Goal: Register for event/course

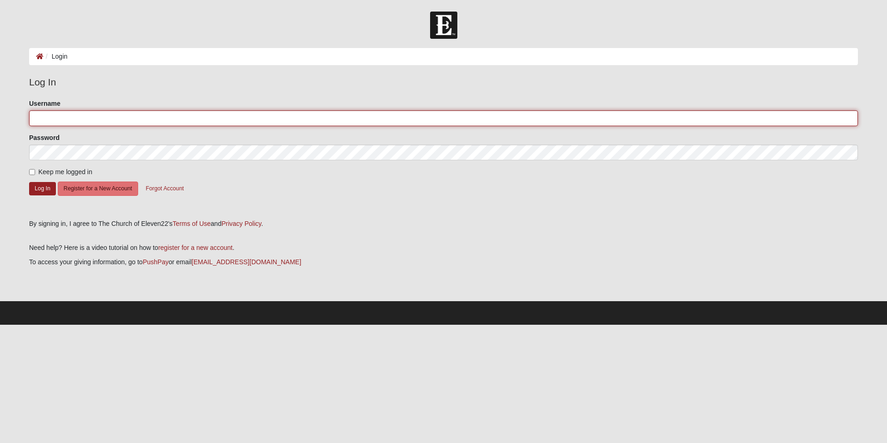
click at [140, 123] on input "Username" at bounding box center [443, 118] width 829 height 16
type input "[EMAIL_ADDRESS][DOMAIN_NAME]"
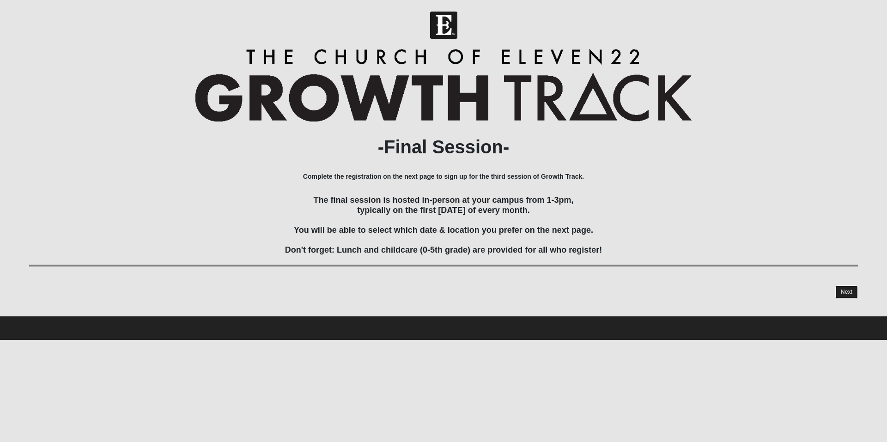
click at [842, 288] on link "Next" at bounding box center [847, 292] width 23 height 13
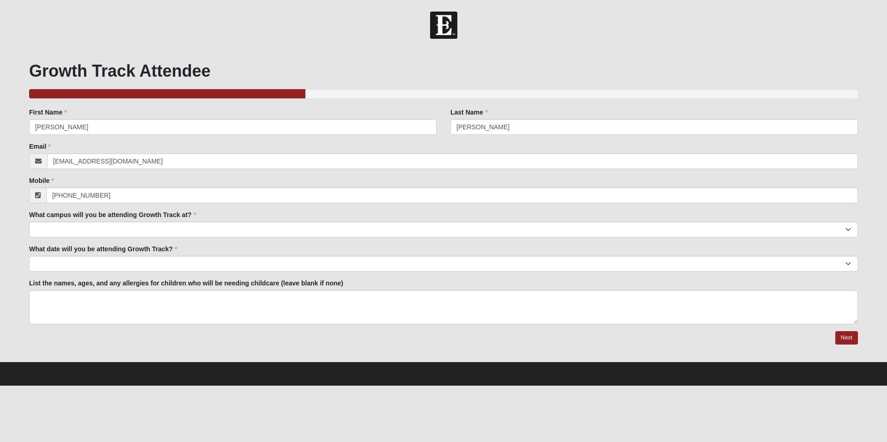
click at [250, 342] on div at bounding box center [443, 338] width 829 height 14
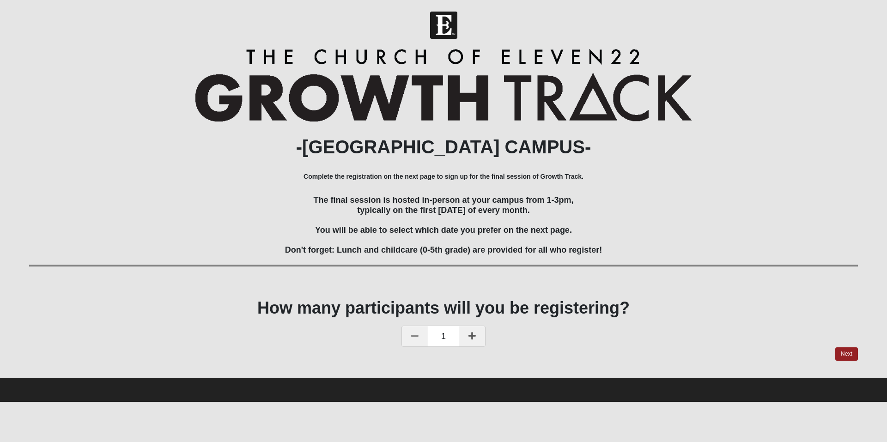
click at [609, 349] on div at bounding box center [443, 355] width 829 height 14
click at [853, 357] on link "Next" at bounding box center [847, 354] width 23 height 13
click at [853, 357] on div at bounding box center [443, 355] width 829 height 14
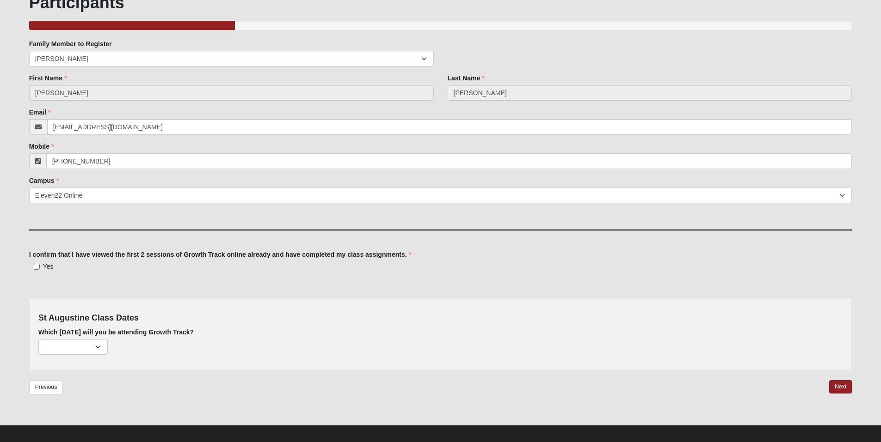
scroll to position [75, 0]
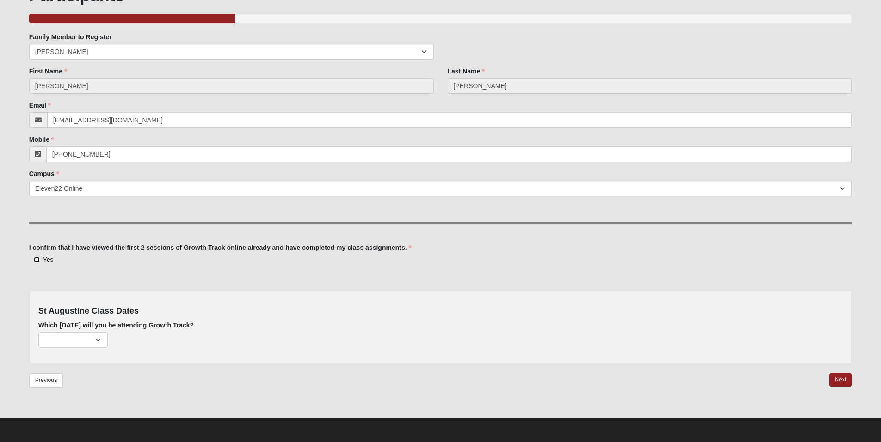
click at [37, 261] on input "Yes" at bounding box center [37, 260] width 6 height 6
click at [35, 260] on input "Yes" at bounding box center [37, 260] width 6 height 6
checkbox input "true"
click at [96, 340] on select "November 2nd (43 remaining) December 7th (50 remaining)" at bounding box center [72, 340] width 69 height 16
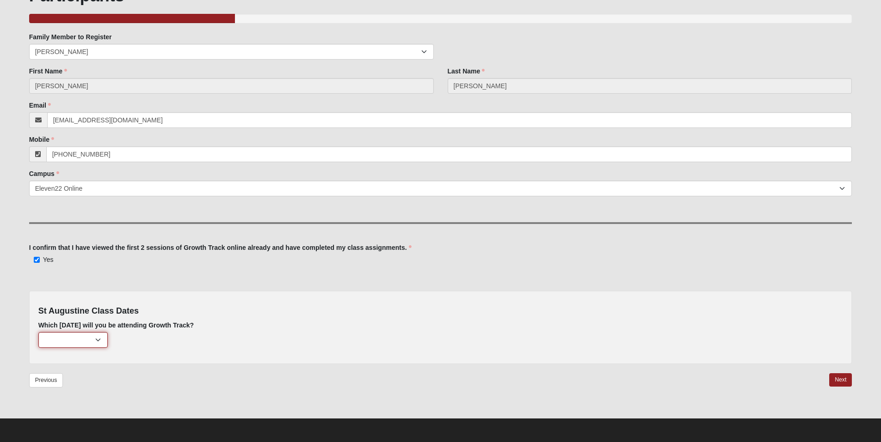
click at [96, 340] on select "November 2nd (43 remaining) December 7th (50 remaining)" at bounding box center [72, 340] width 69 height 16
select select "844"
click at [38, 332] on select "November 2nd (43 remaining) December 7th (50 remaining)" at bounding box center [72, 340] width 69 height 16
click at [844, 382] on link "Next" at bounding box center [840, 379] width 23 height 13
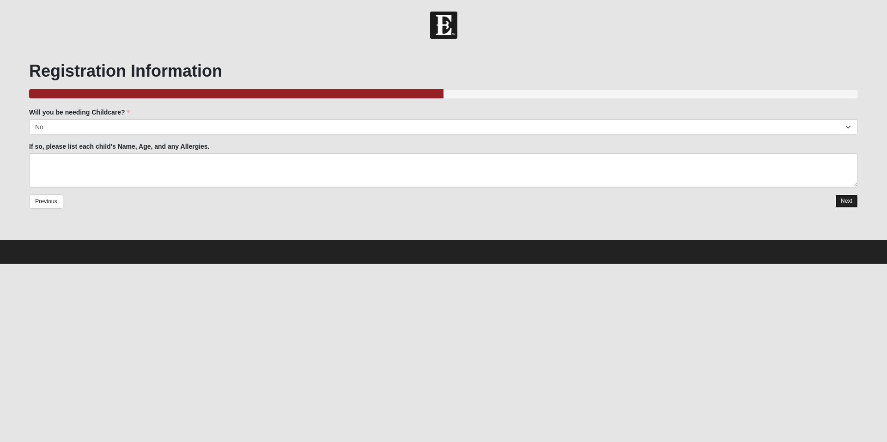
click at [849, 198] on link "Next" at bounding box center [847, 201] width 23 height 13
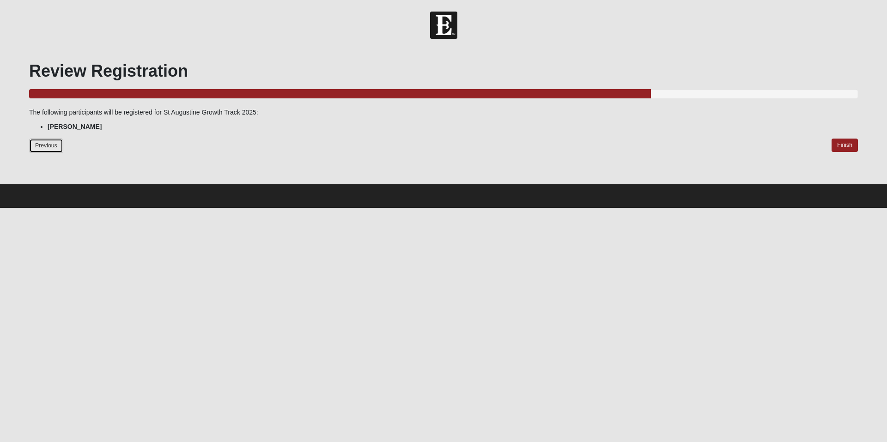
click at [53, 146] on link "Previous" at bounding box center [46, 146] width 34 height 14
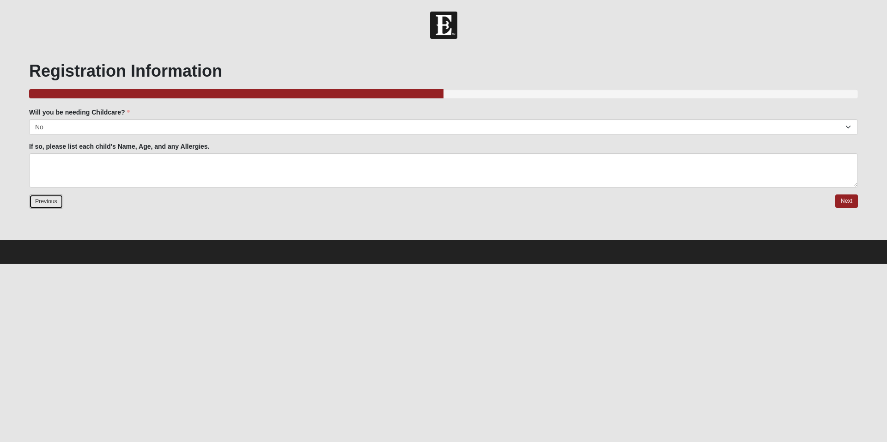
click at [49, 203] on link "Previous" at bounding box center [46, 202] width 34 height 14
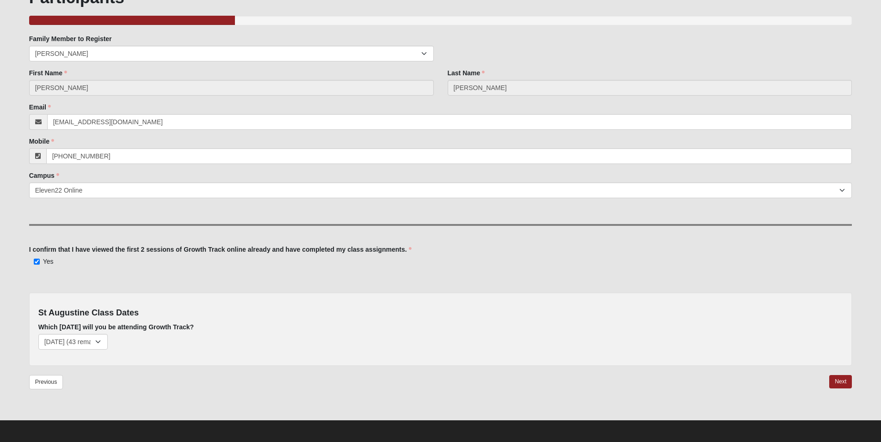
scroll to position [75, 0]
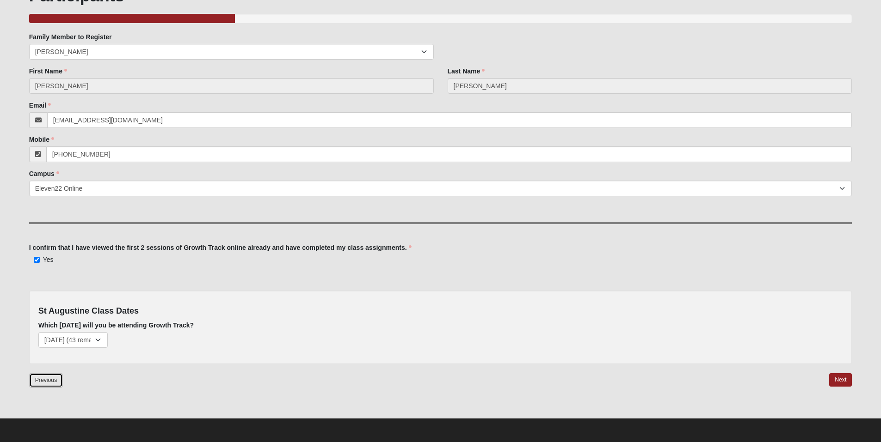
click at [48, 378] on link "Previous" at bounding box center [46, 380] width 34 height 14
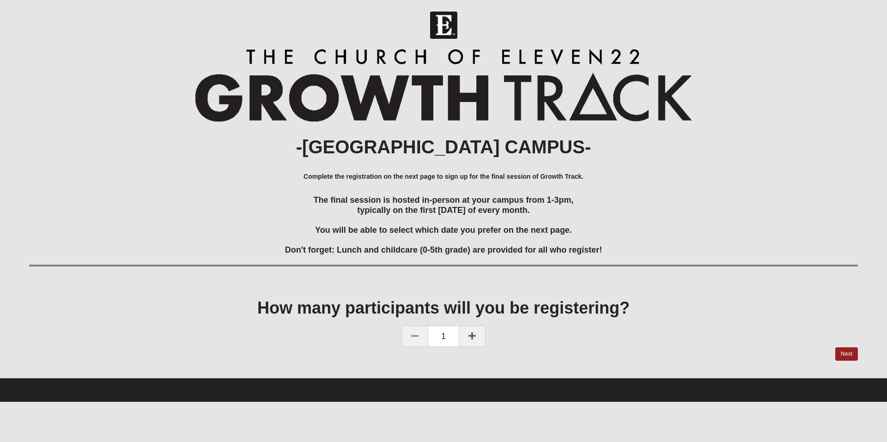
click at [473, 340] on icon at bounding box center [472, 336] width 7 height 8
click at [856, 353] on link "Next" at bounding box center [847, 354] width 23 height 13
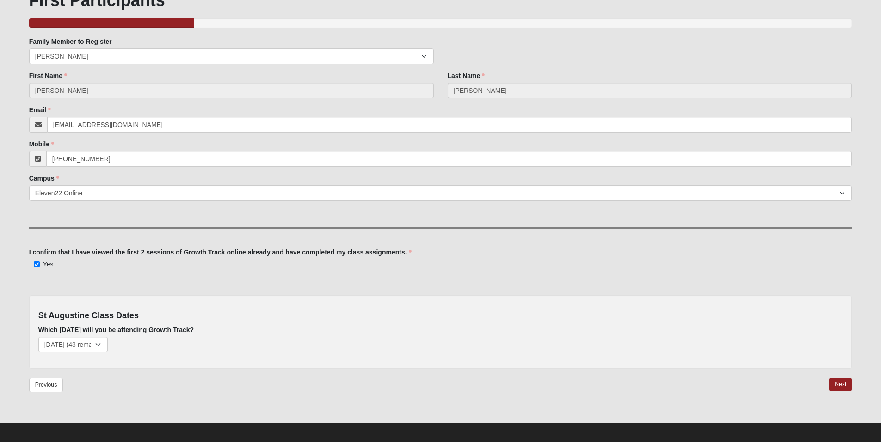
scroll to position [75, 0]
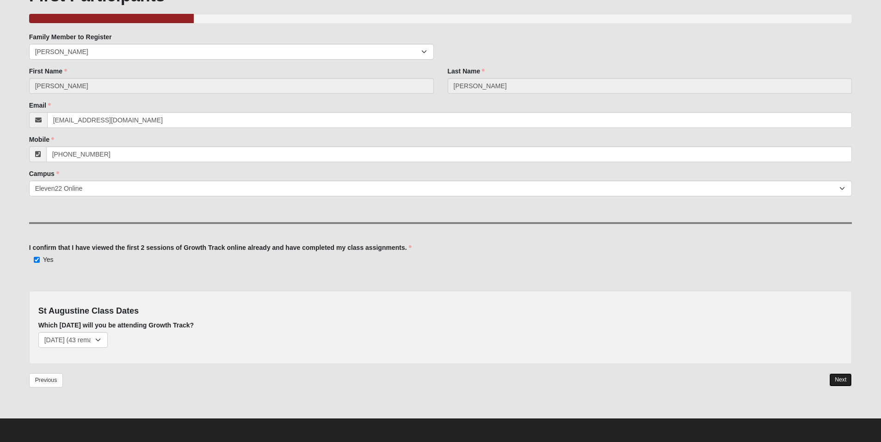
click at [843, 382] on link "Next" at bounding box center [840, 379] width 23 height 13
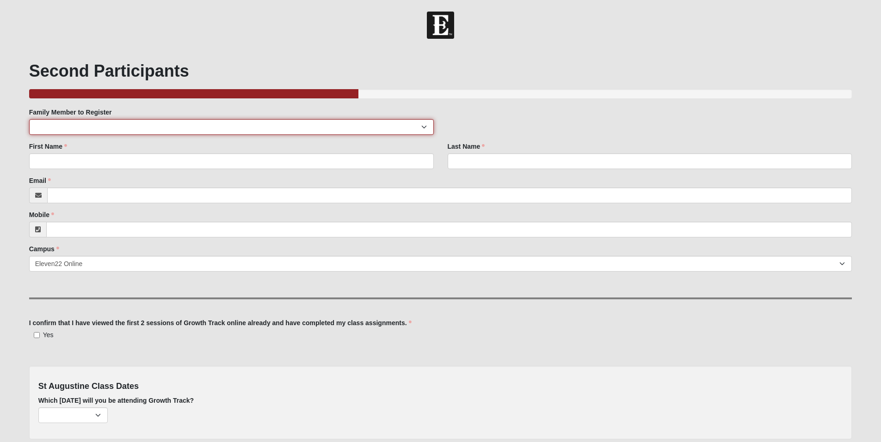
click at [203, 124] on select "Miriam Nieman" at bounding box center [231, 127] width 404 height 16
select select "283115"
click at [29, 119] on select "Miriam Nieman" at bounding box center [231, 127] width 404 height 16
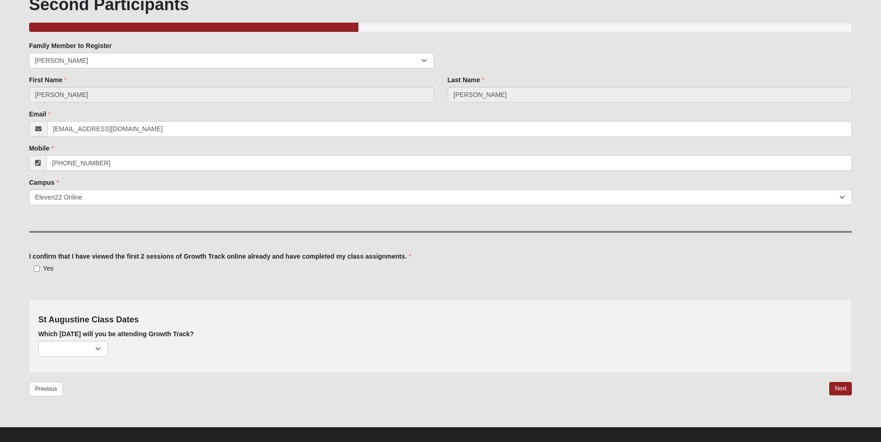
scroll to position [75, 0]
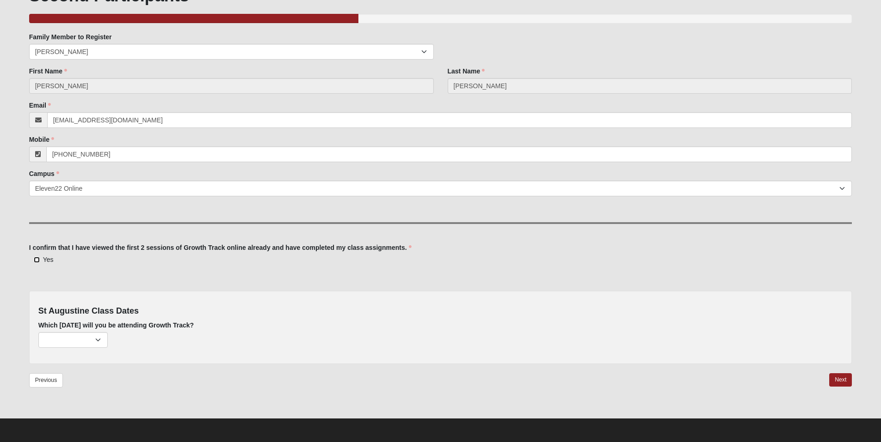
click at [36, 260] on input "Yes" at bounding box center [37, 260] width 6 height 6
checkbox input "true"
click at [95, 340] on select "November 2nd (42 remaining) December 7th (50 remaining)" at bounding box center [72, 340] width 69 height 16
click at [95, 338] on select "November 2nd (42 remaining) December 7th (50 remaining)" at bounding box center [72, 340] width 69 height 16
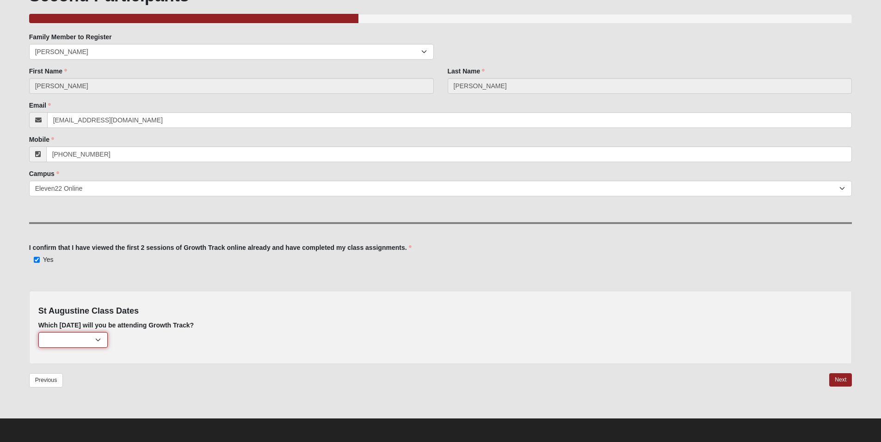
select select "844"
click at [38, 332] on select "November 2nd (42 remaining) December 7th (50 remaining)" at bounding box center [72, 340] width 69 height 16
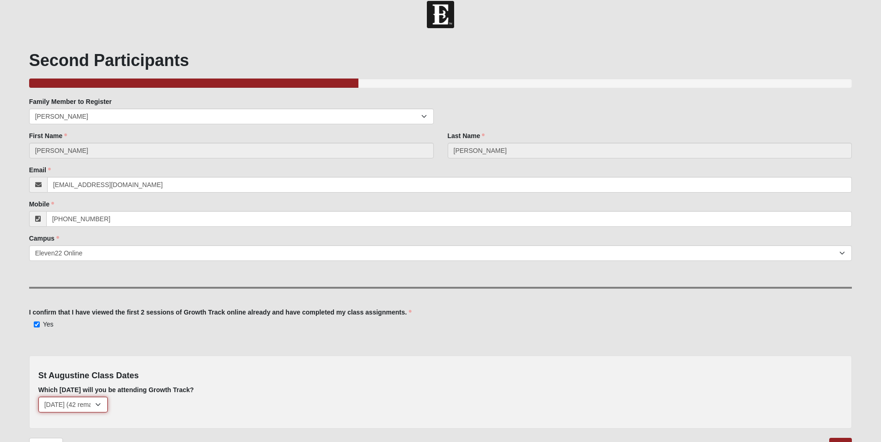
scroll to position [0, 0]
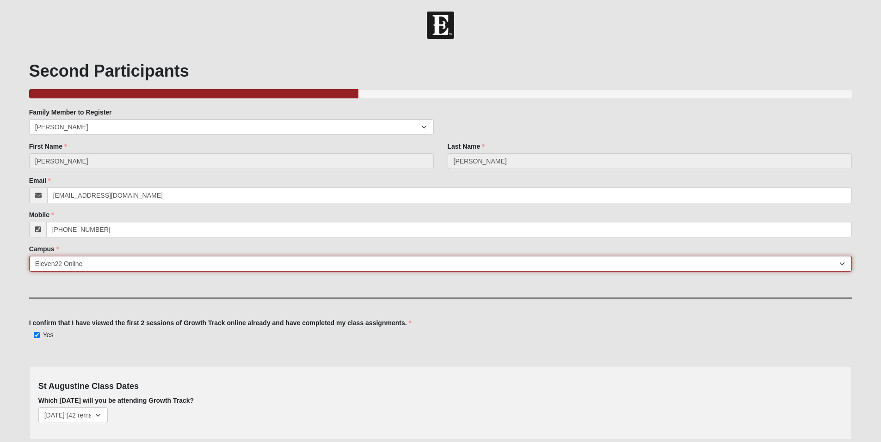
click at [102, 264] on select "Arlington Baymeadows College Park Orlando (Coming Soon) Eleven22 Online Fleming…" at bounding box center [440, 264] width 823 height 16
select select "19"
click at [29, 256] on select "Arlington Baymeadows College Park Orlando (Coming Soon) Eleven22 Online Fleming…" at bounding box center [440, 264] width 823 height 16
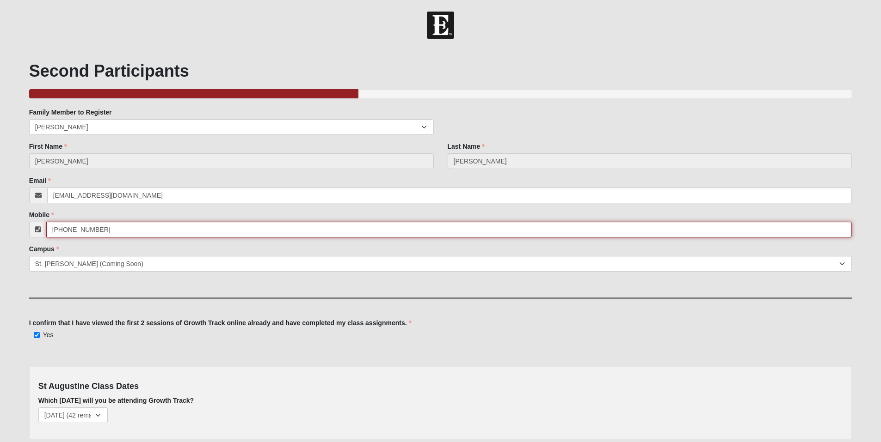
click at [94, 228] on input "(919) 672-2703" at bounding box center [449, 230] width 806 height 16
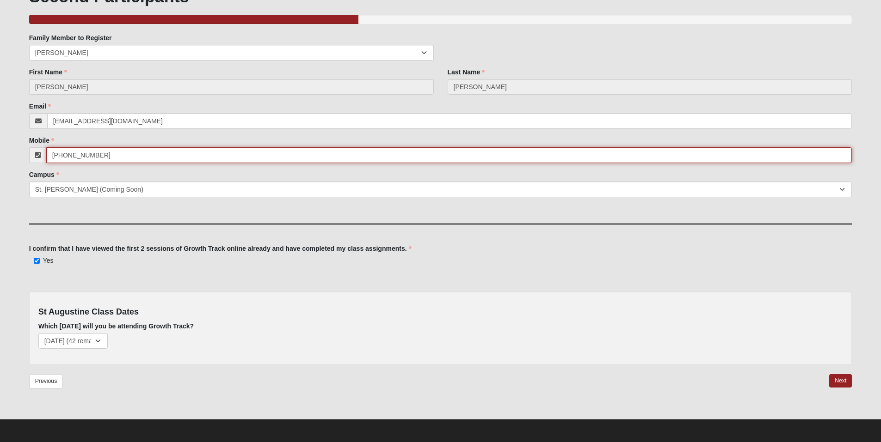
scroll to position [75, 0]
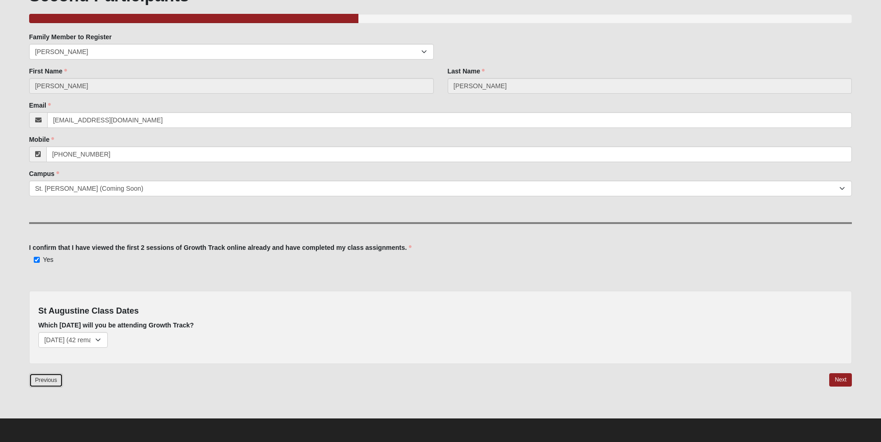
click at [54, 385] on link "Previous" at bounding box center [46, 380] width 34 height 14
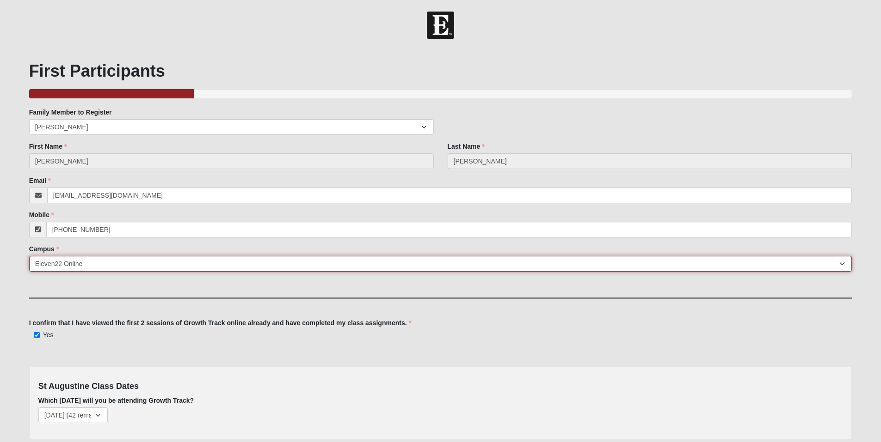
click at [94, 262] on select "Arlington Baymeadows College Park Orlando (Coming Soon) Eleven22 Online Fleming…" at bounding box center [440, 264] width 823 height 16
select select "19"
click at [29, 256] on select "Arlington Baymeadows College Park Orlando (Coming Soon) Eleven22 Online Fleming…" at bounding box center [440, 264] width 823 height 16
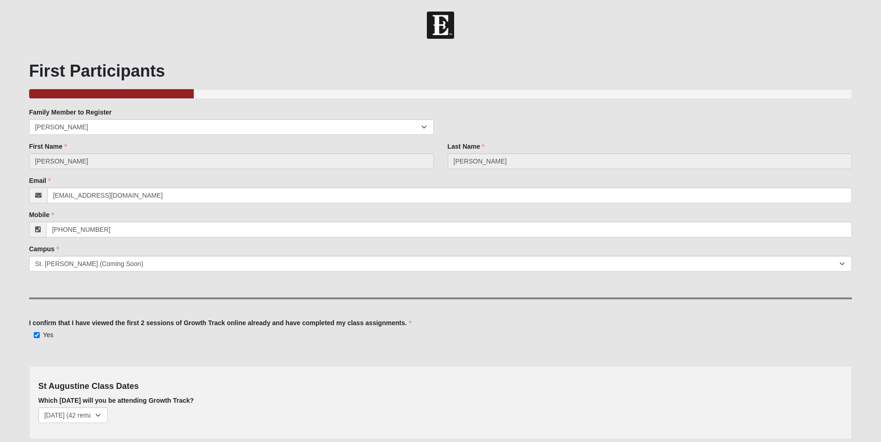
click at [360, 365] on div "Family Member to Register Miriam Nieman Jim Nieman First Name Jim First Name is…" at bounding box center [440, 273] width 823 height 331
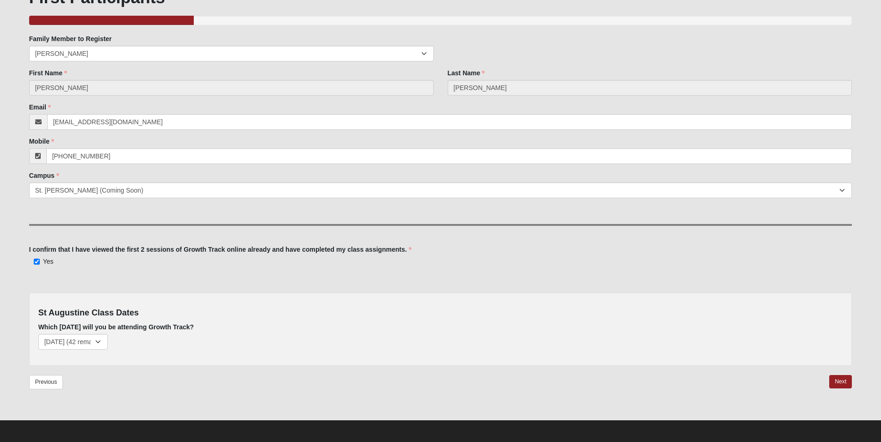
scroll to position [75, 0]
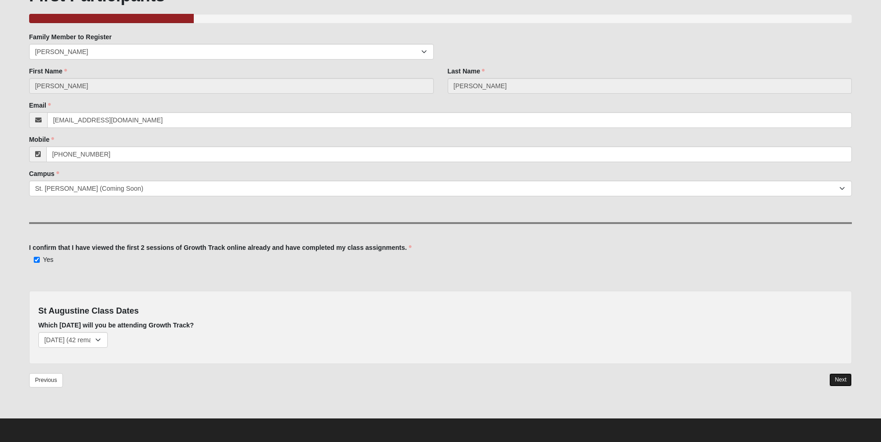
click at [842, 378] on link "Next" at bounding box center [840, 379] width 23 height 13
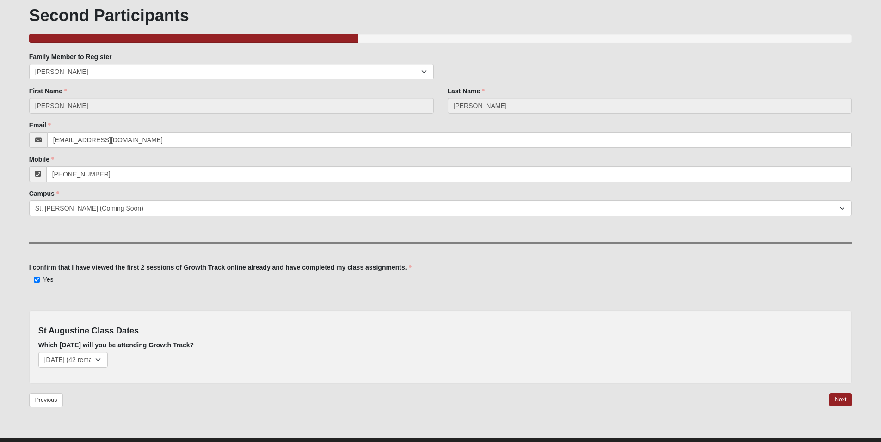
scroll to position [75, 0]
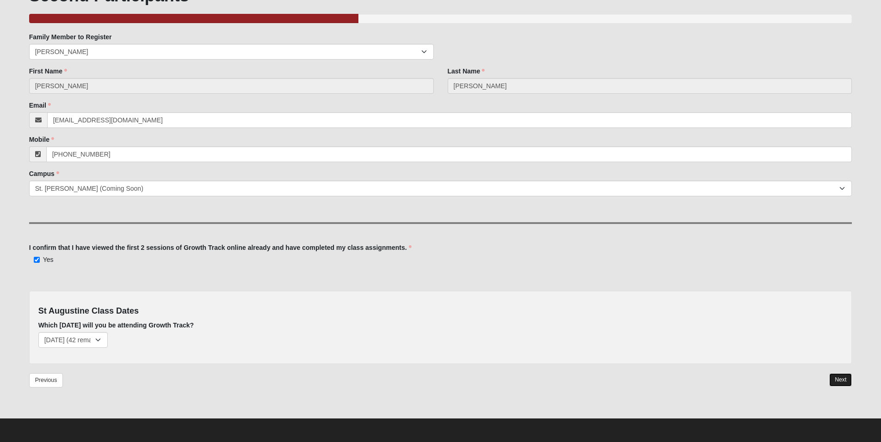
click at [835, 381] on link "Next" at bounding box center [840, 379] width 23 height 13
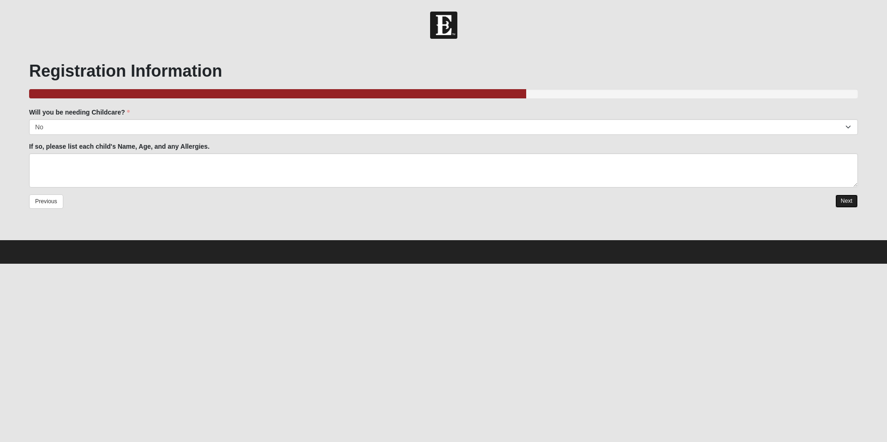
click at [843, 202] on link "Next" at bounding box center [847, 201] width 23 height 13
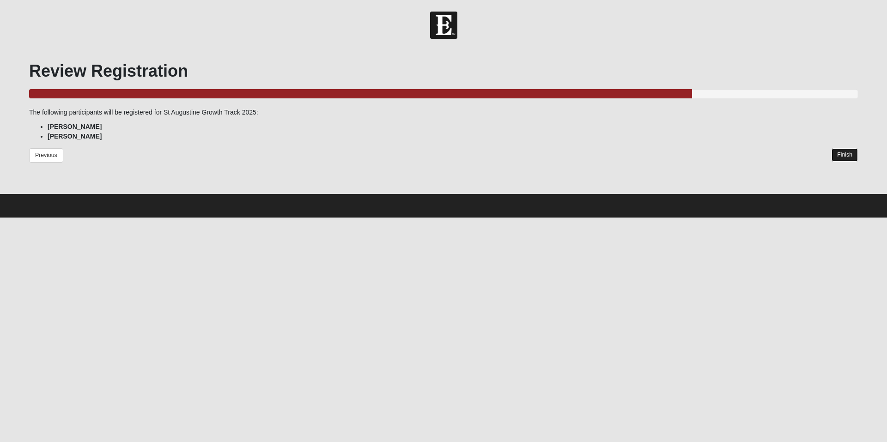
click at [841, 156] on link "Finish" at bounding box center [845, 154] width 26 height 13
